Goal: Information Seeking & Learning: Learn about a topic

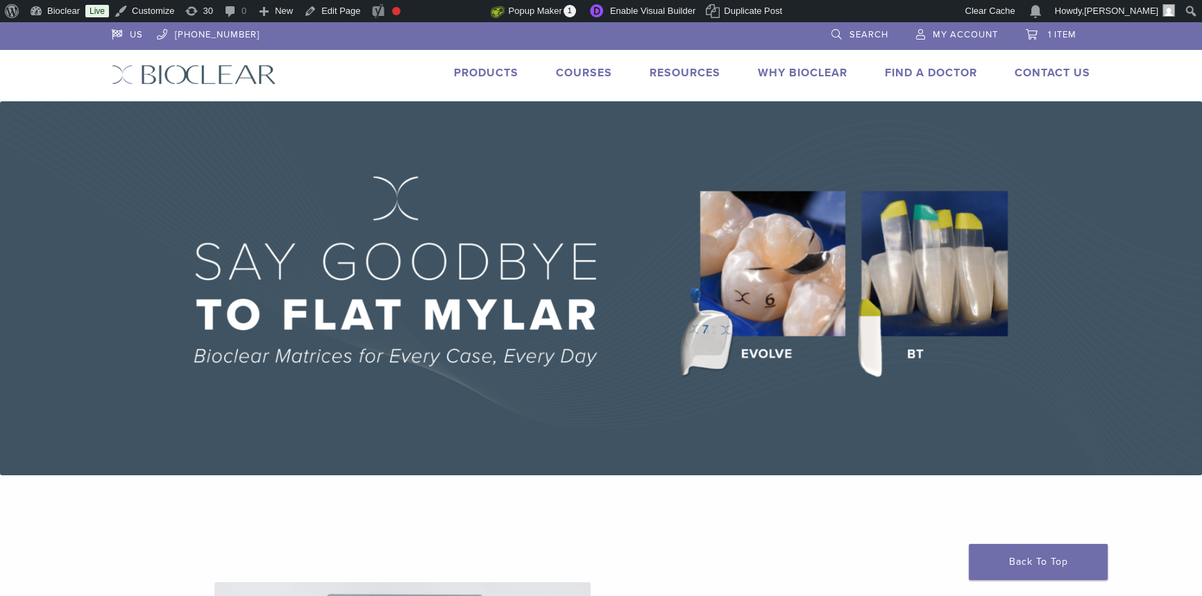
click at [198, 62] on div "US 1.855.712.5327 Search My Account 1 item Cart × Rockstar (RS) Polishing Kit 1…" at bounding box center [600, 61] width 999 height 79
click at [198, 71] on img at bounding box center [194, 75] width 164 height 20
click at [507, 66] on link "Products" at bounding box center [486, 73] width 65 height 14
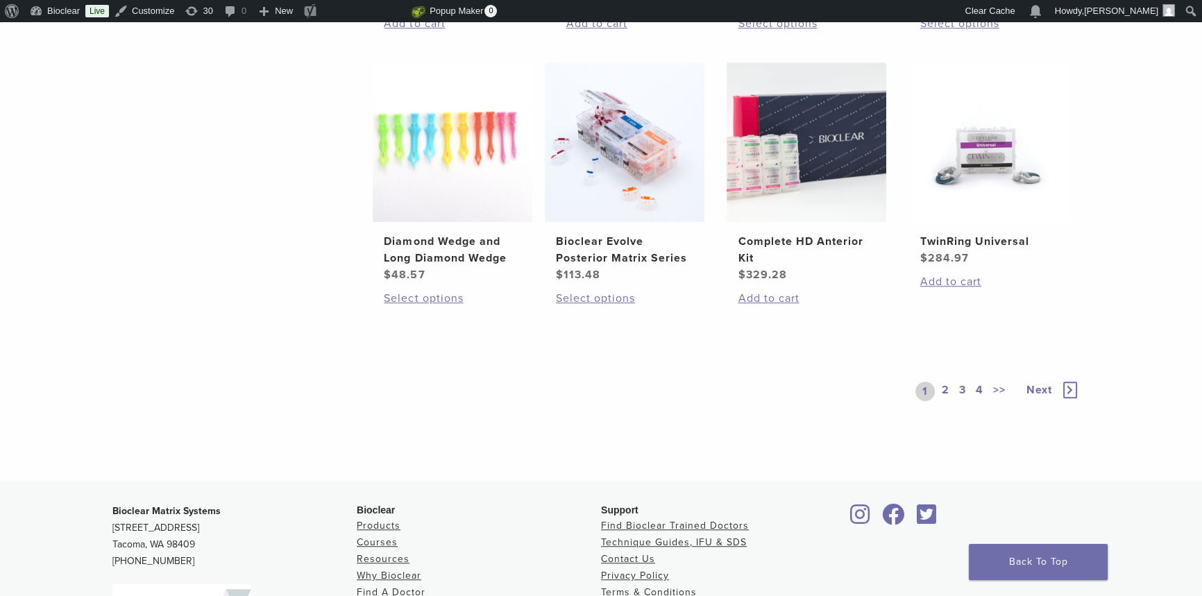
scroll to position [1072, 0]
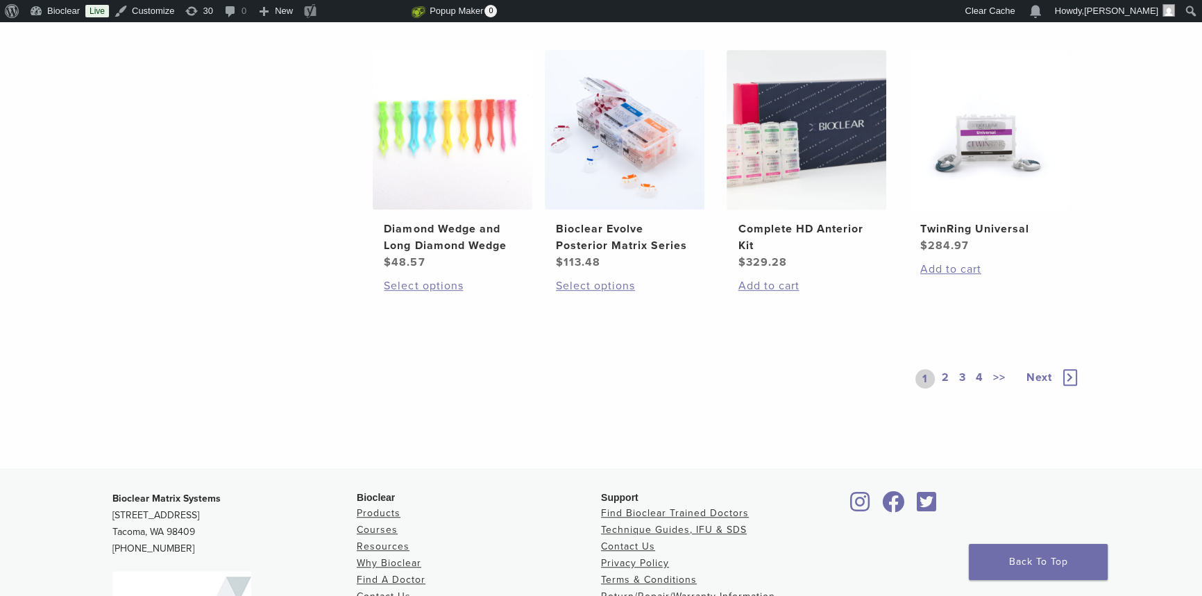
click at [939, 365] on div "1 2 3 4 >> Next" at bounding box center [997, 379] width 164 height 64
click at [944, 373] on link "2" at bounding box center [945, 378] width 13 height 19
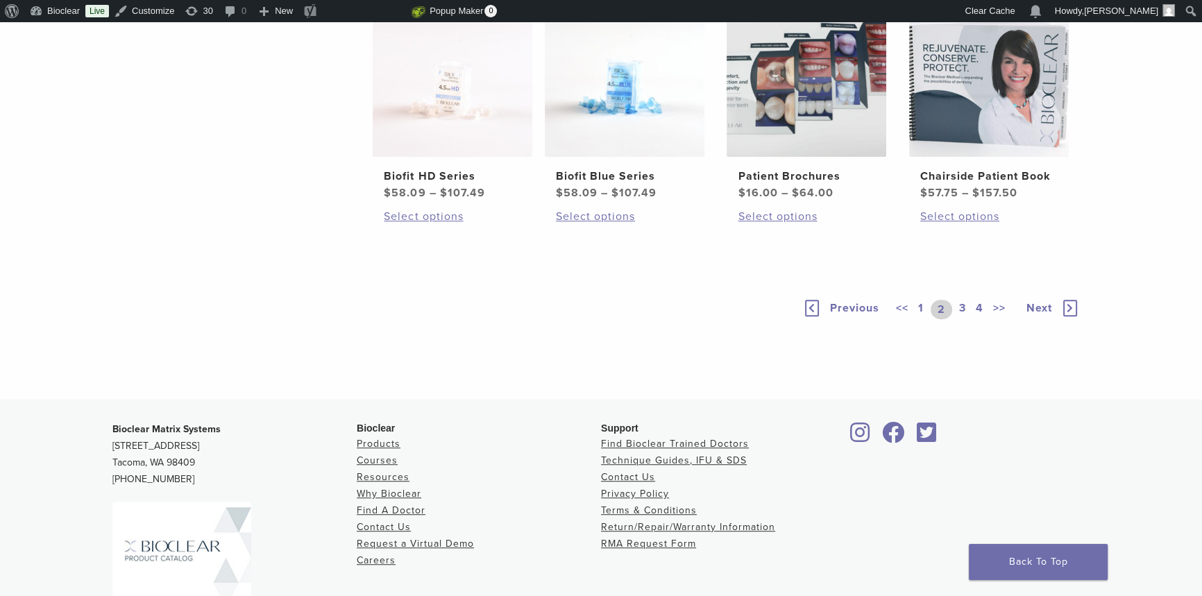
scroll to position [1261, 0]
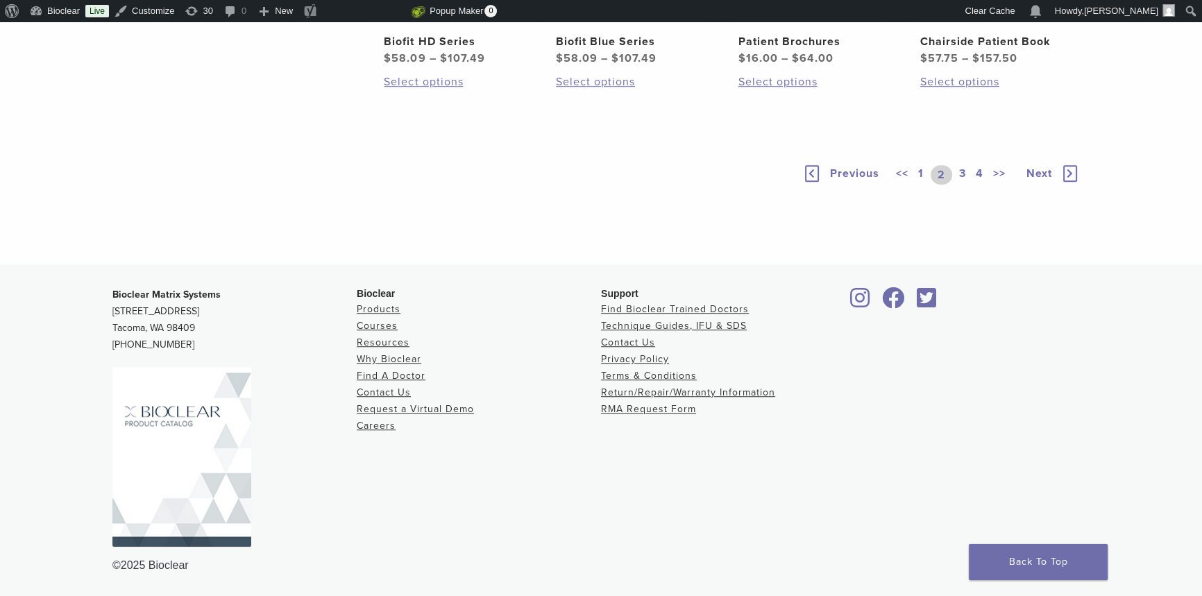
click at [964, 185] on link "3" at bounding box center [962, 174] width 12 height 19
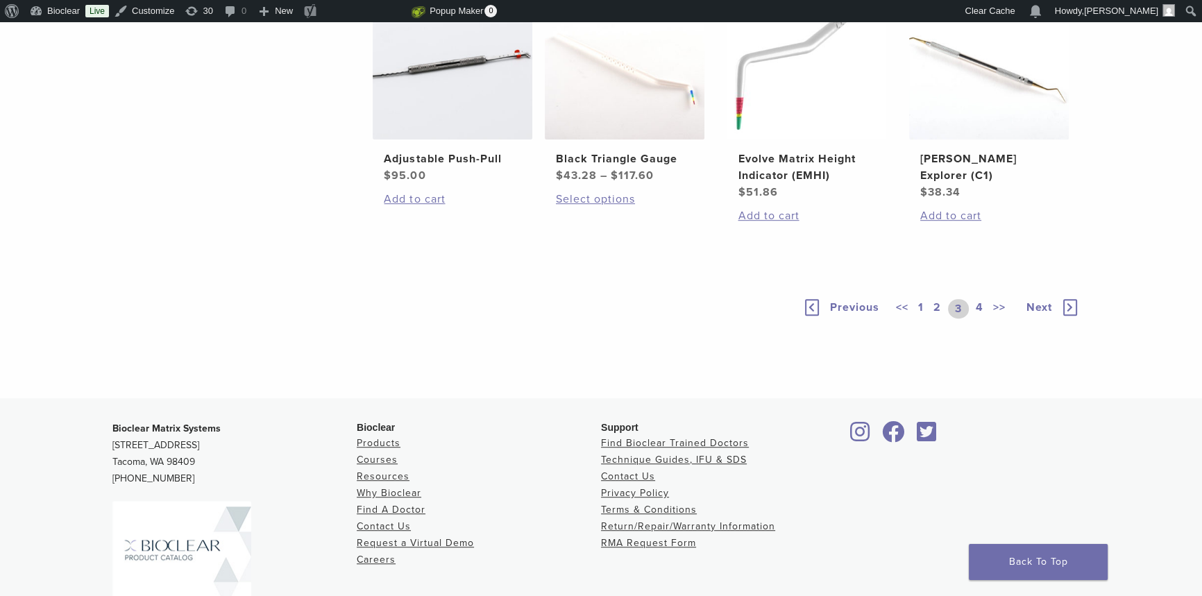
scroll to position [1198, 0]
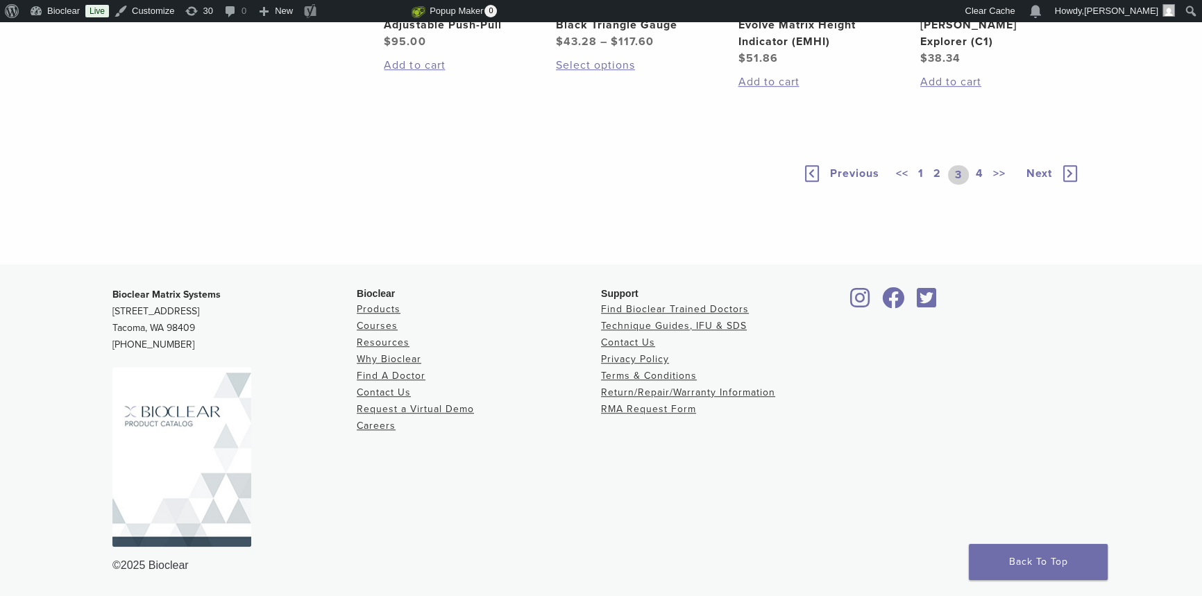
click at [982, 185] on link "4" at bounding box center [979, 174] width 13 height 19
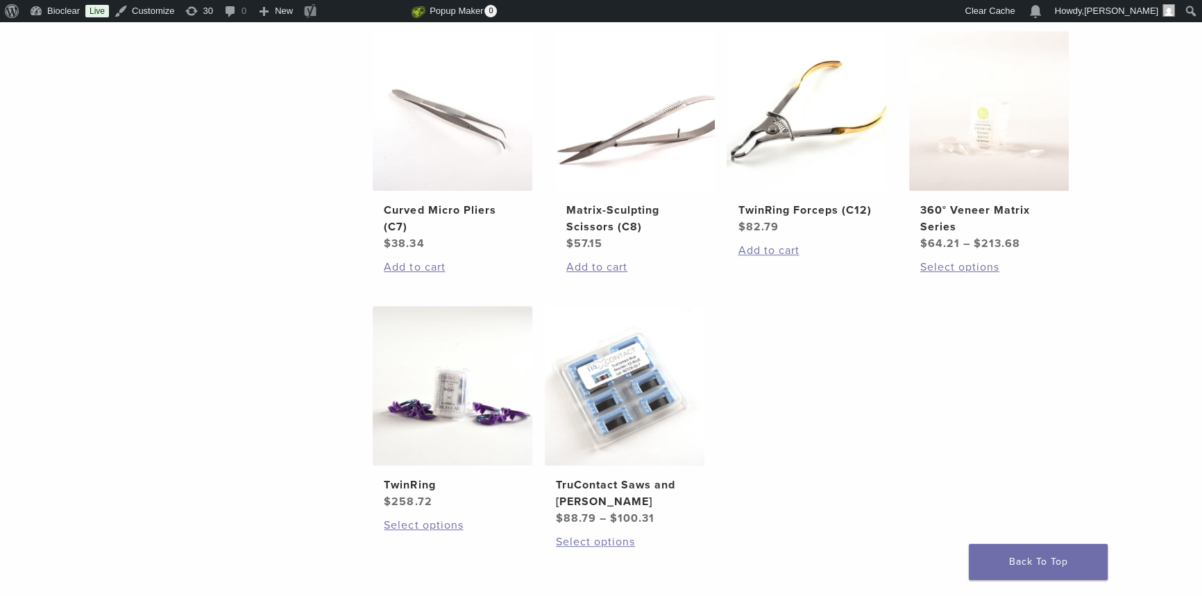
scroll to position [819, 0]
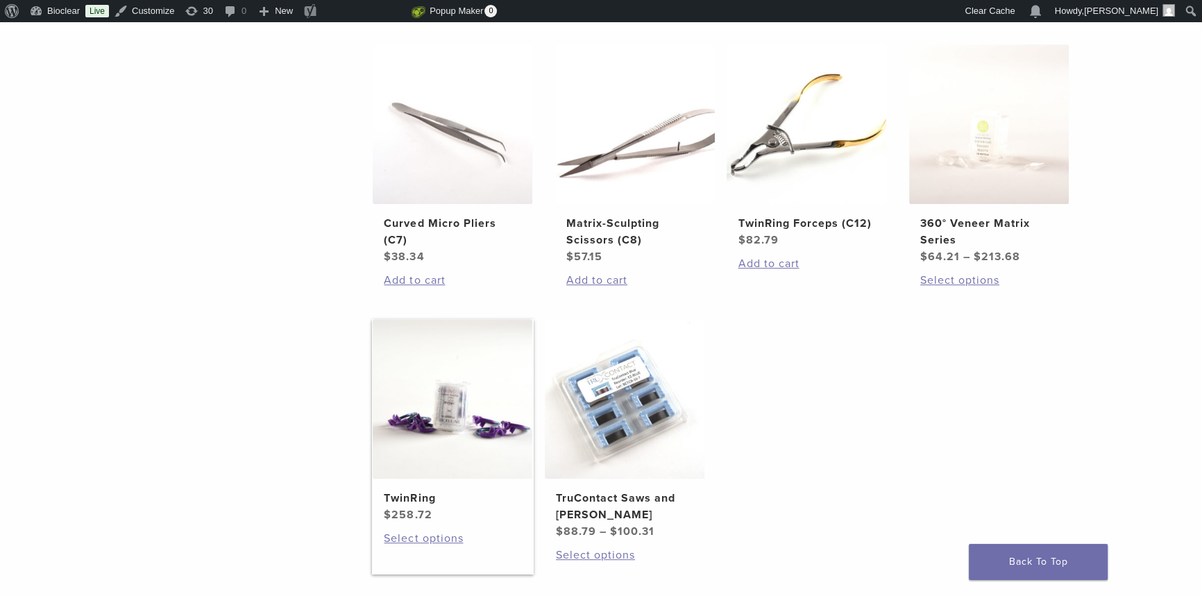
click at [500, 469] on img at bounding box center [453, 399] width 160 height 160
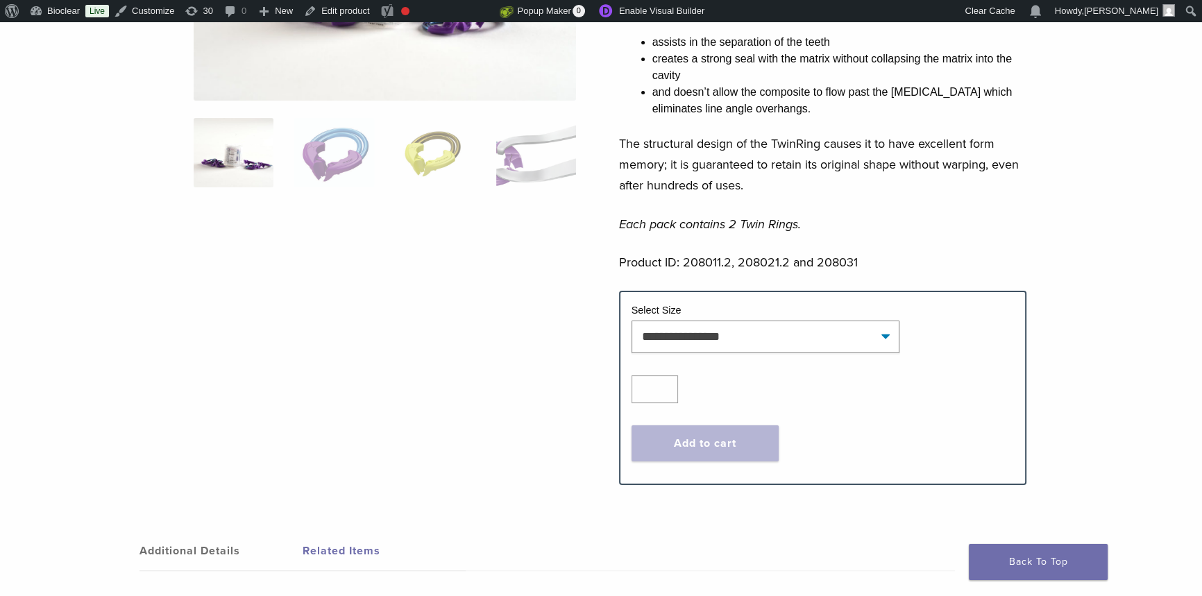
scroll to position [189, 0]
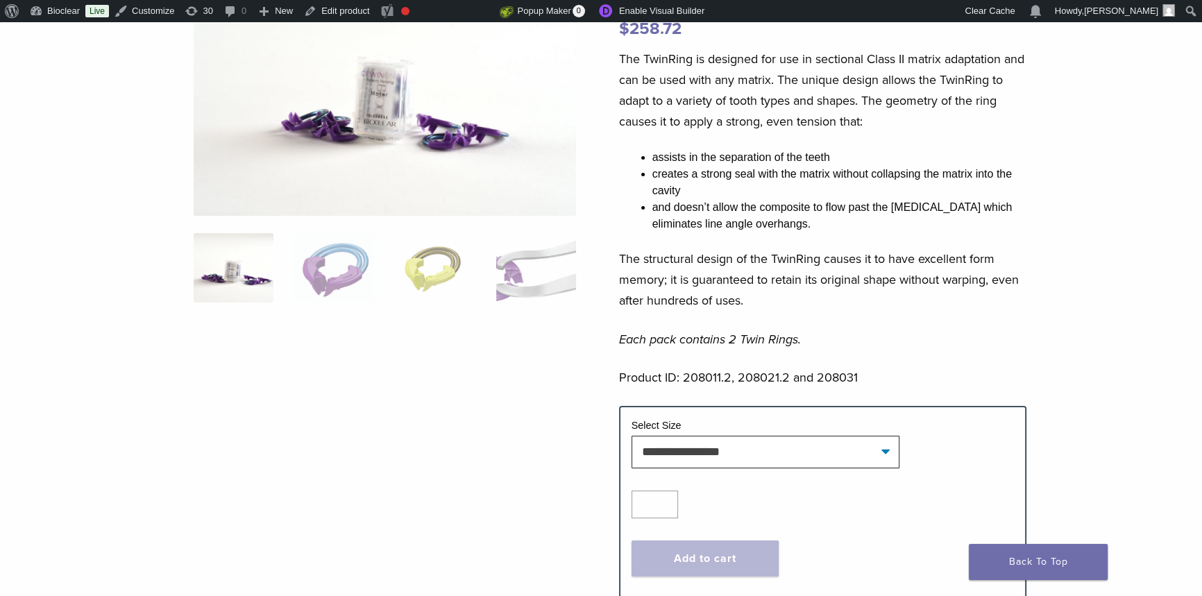
click at [707, 368] on p "Product ID: 208011.2, 208021.2 and 208031" at bounding box center [823, 377] width 408 height 21
click at [707, 372] on p "Product ID: 208011.2, 208021.2 and 208031" at bounding box center [823, 377] width 408 height 21
click at [718, 377] on p "Product ID: 208011.2, 208021.2 and 208031" at bounding box center [823, 377] width 408 height 21
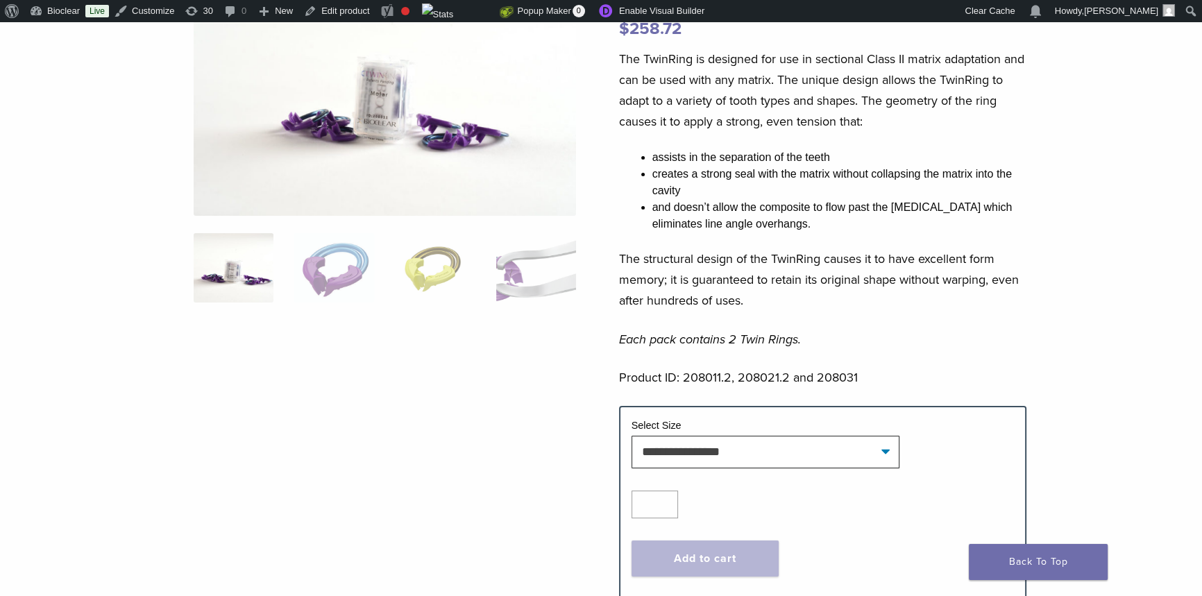
click at [835, 368] on p "Product ID: 208011.2, 208021.2 and 208031" at bounding box center [823, 377] width 408 height 21
